Goal: Information Seeking & Learning: Learn about a topic

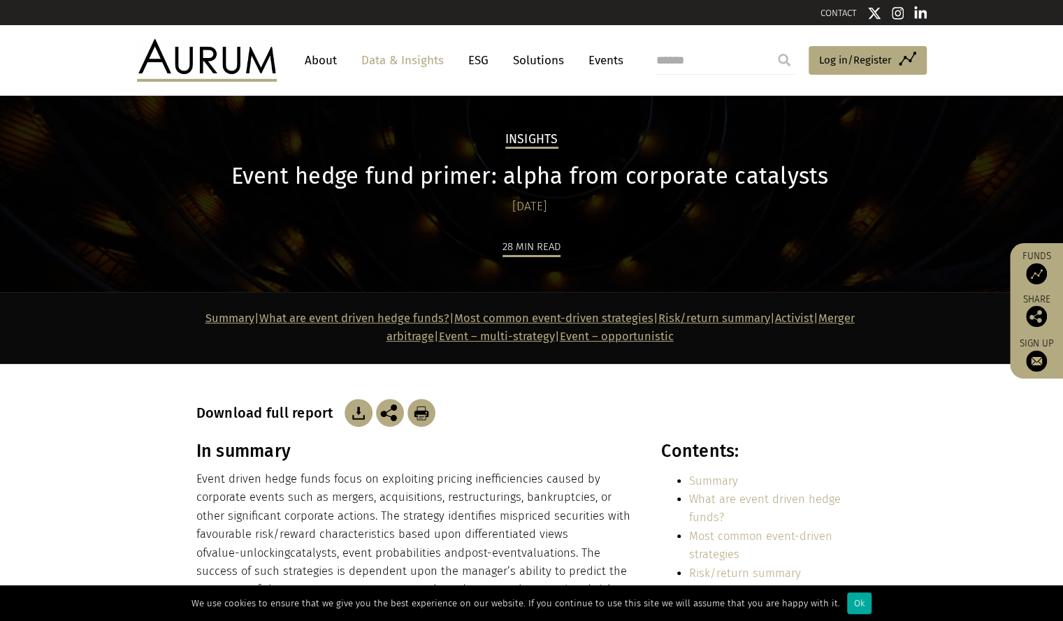
click at [410, 62] on link "Data & Insights" at bounding box center [402, 61] width 96 height 26
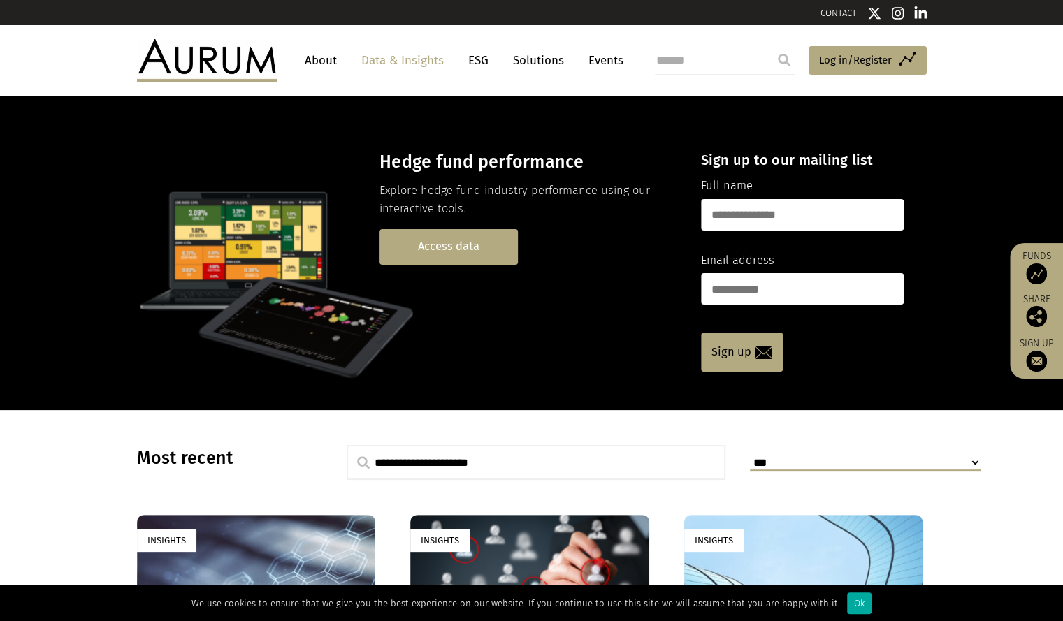
click at [496, 254] on link "Access data" at bounding box center [448, 247] width 138 height 36
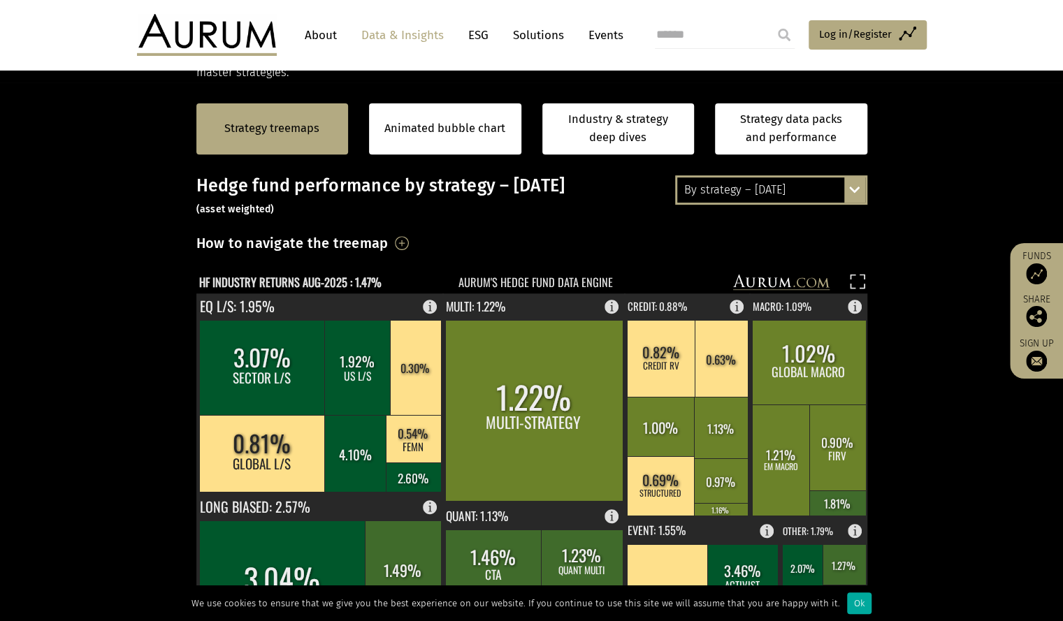
scroll to position [291, 0]
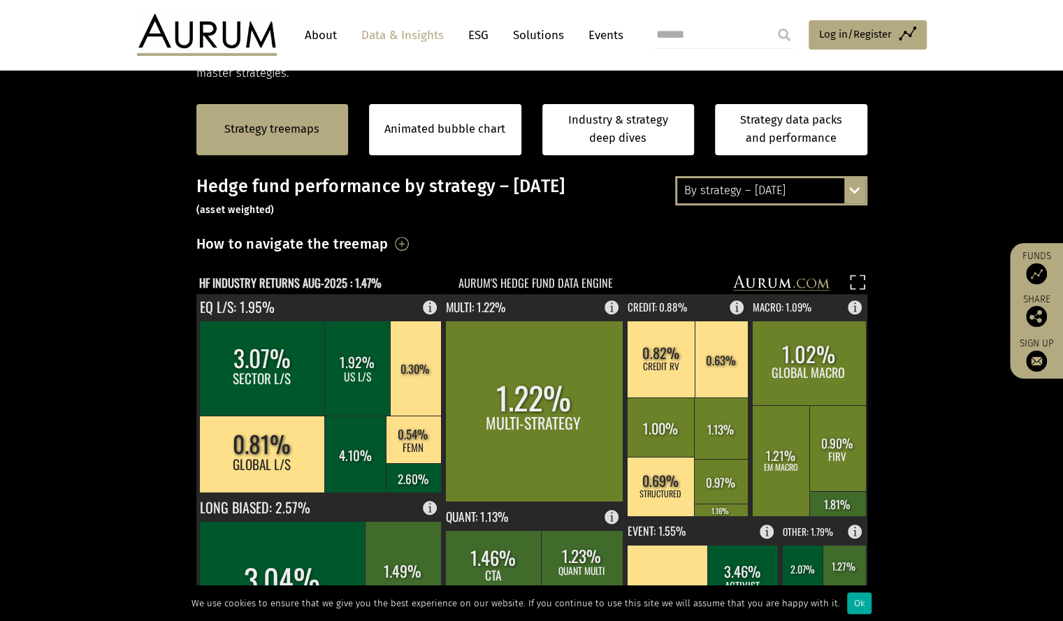
click at [871, 208] on div "By strategy – [DATE] By strategy – [DATE] By strategy – year to date 2016 – [DA…" at bounding box center [531, 549] width 699 height 746
click at [861, 189] on div "By strategy – [DATE] By strategy – [DATE] By strategy – year to date 2016 – [DA…" at bounding box center [771, 190] width 192 height 29
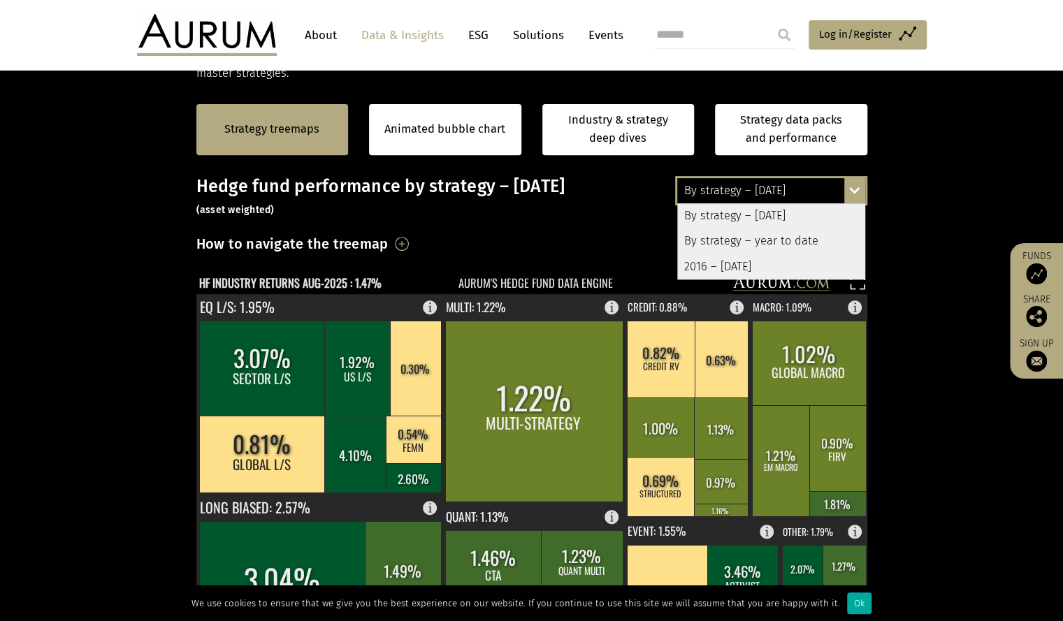
click at [778, 237] on div "By strategy – year to date" at bounding box center [771, 240] width 188 height 25
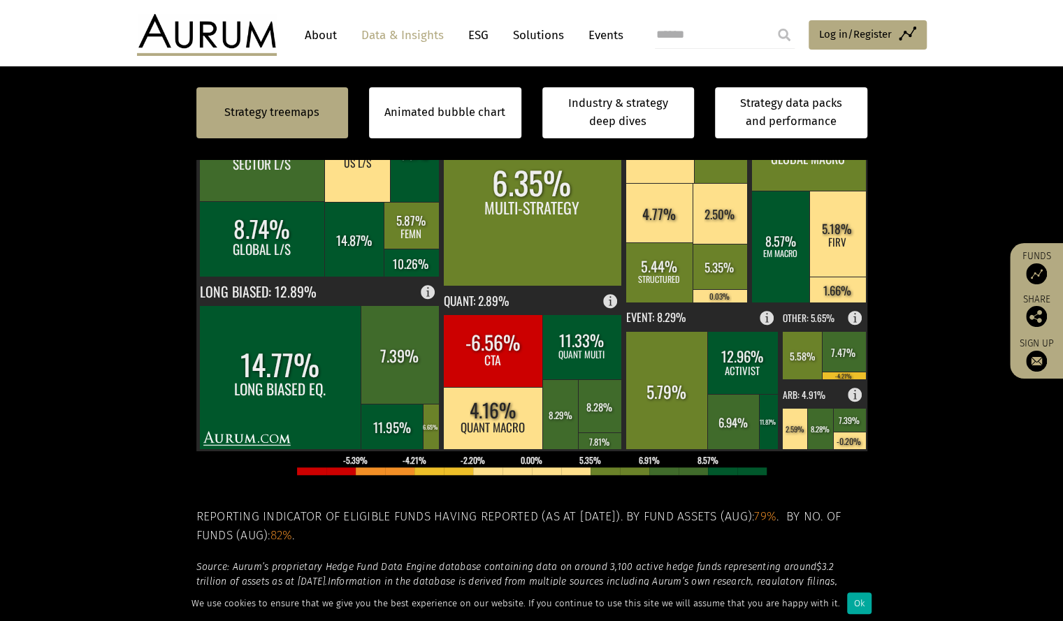
scroll to position [507, 0]
